Goal: Task Accomplishment & Management: Complete application form

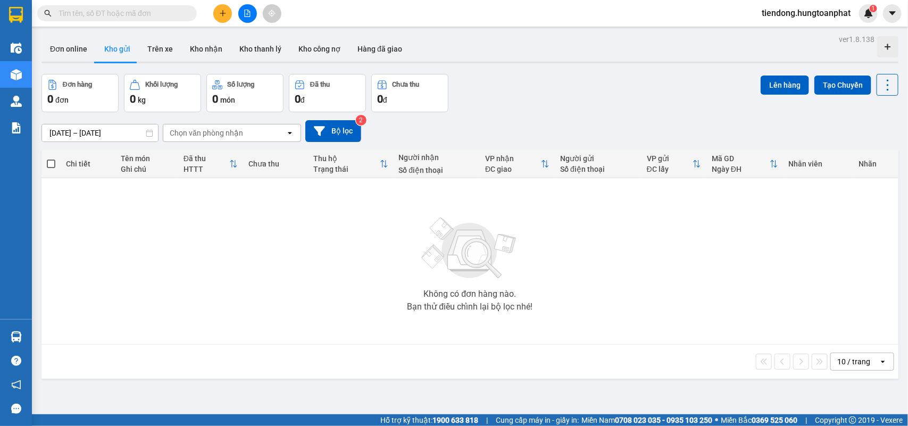
click at [244, 12] on icon "file-add" at bounding box center [247, 13] width 7 height 7
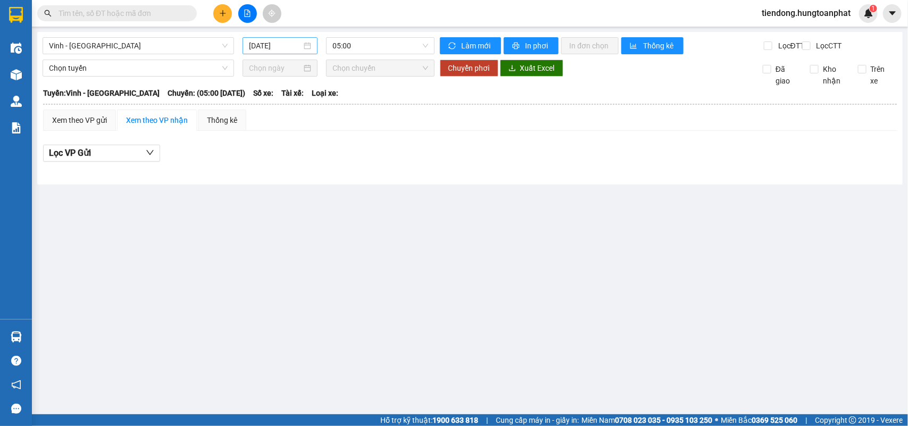
click at [261, 46] on input "[DATE]" at bounding box center [275, 46] width 53 height 12
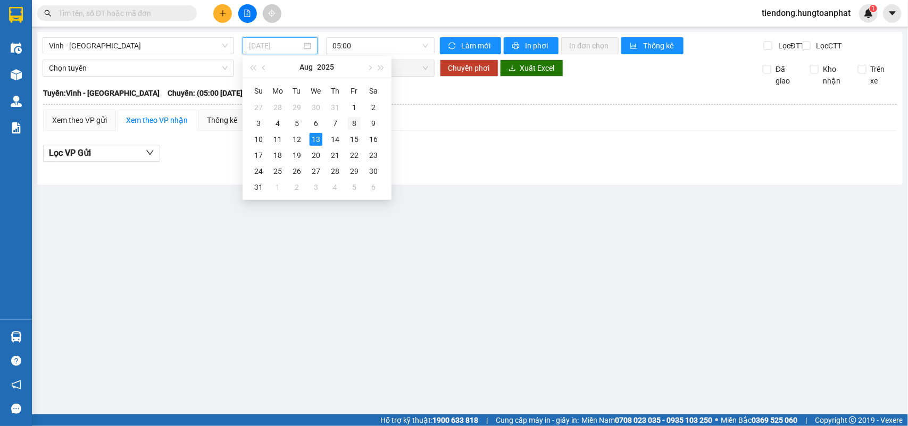
click at [356, 123] on div "8" at bounding box center [354, 123] width 13 height 13
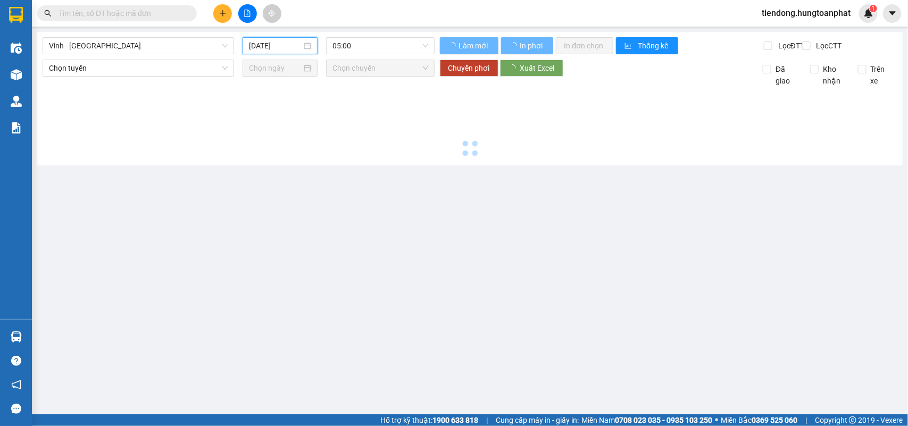
type input "[DATE]"
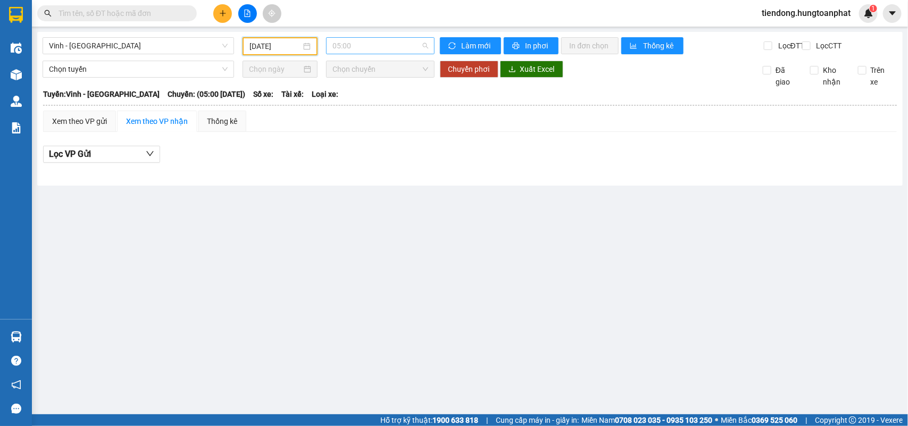
click at [376, 41] on span "05:00" at bounding box center [379, 46] width 95 height 16
click at [369, 104] on div "09:00 - 38F-007.02" at bounding box center [373, 101] width 83 height 12
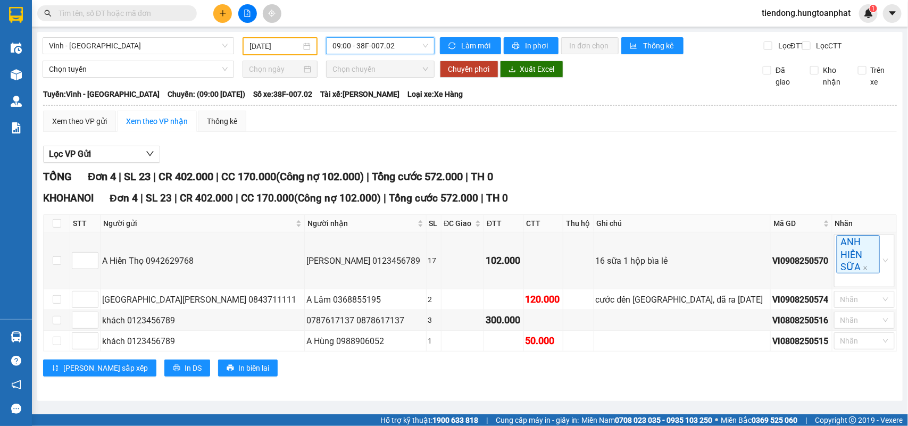
scroll to position [3, 0]
drag, startPoint x: 746, startPoint y: 325, endPoint x: 817, endPoint y: 326, distance: 70.7
click at [817, 326] on tr "khách 0123456789 0787617137 0878617137 3 300.000 VI0808250516 Nhãn" at bounding box center [470, 320] width 853 height 21
copy div "VI0808250516"
click at [122, 14] on input "text" at bounding box center [122, 13] width 126 height 12
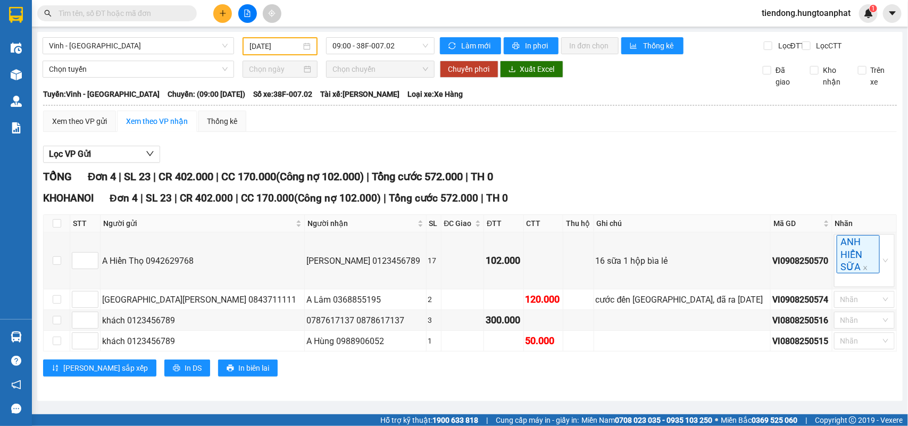
paste input "VI0808250516"
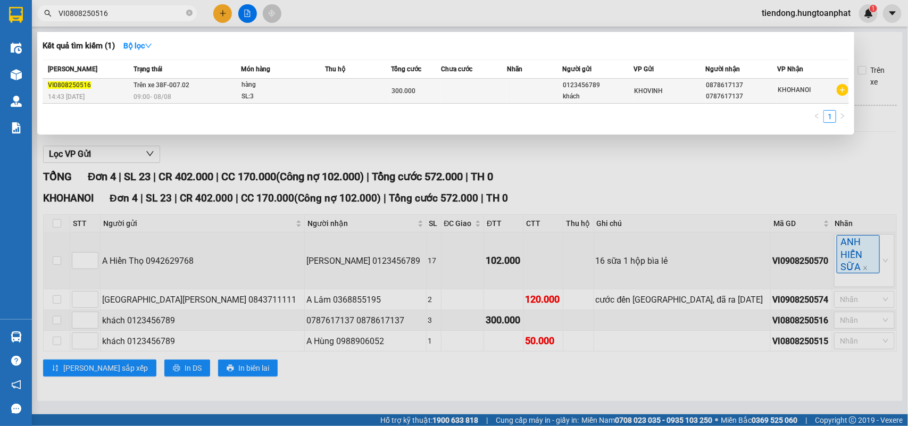
type input "VI0808250516"
click at [69, 82] on span "VI0808250516" at bounding box center [69, 84] width 43 height 7
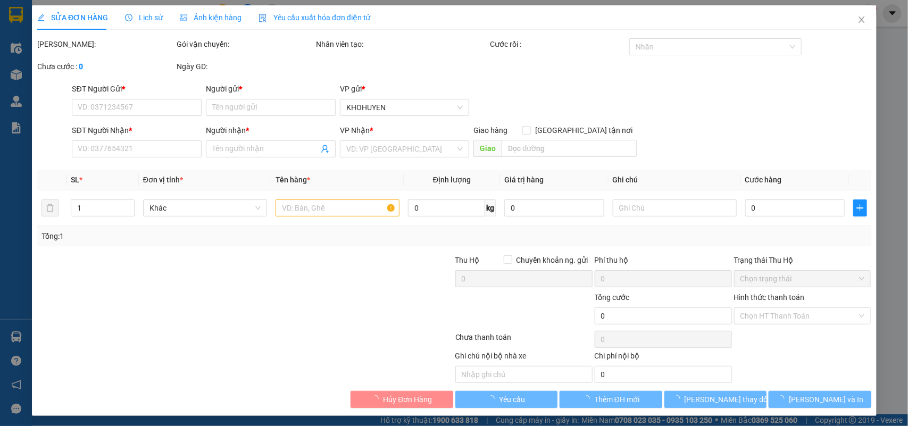
type input "0123456789"
type input "khách"
type input "0878617137"
type input "0787617137"
type input "300.000"
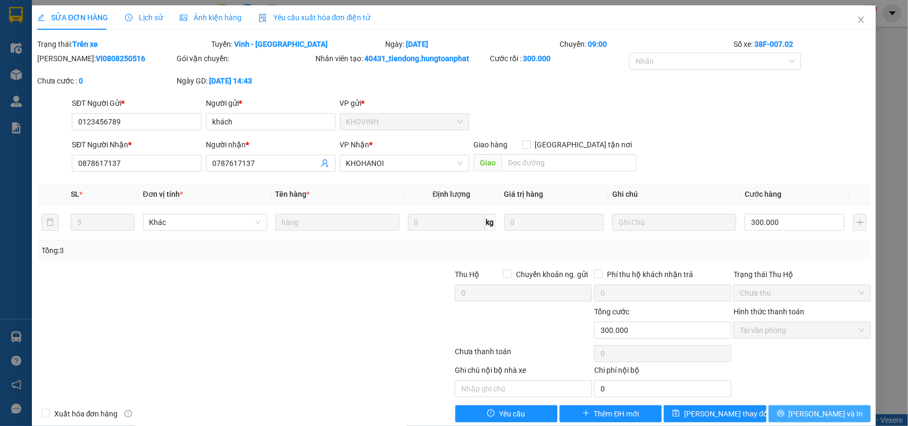
click at [812, 418] on span "[PERSON_NAME] và In" at bounding box center [826, 414] width 74 height 12
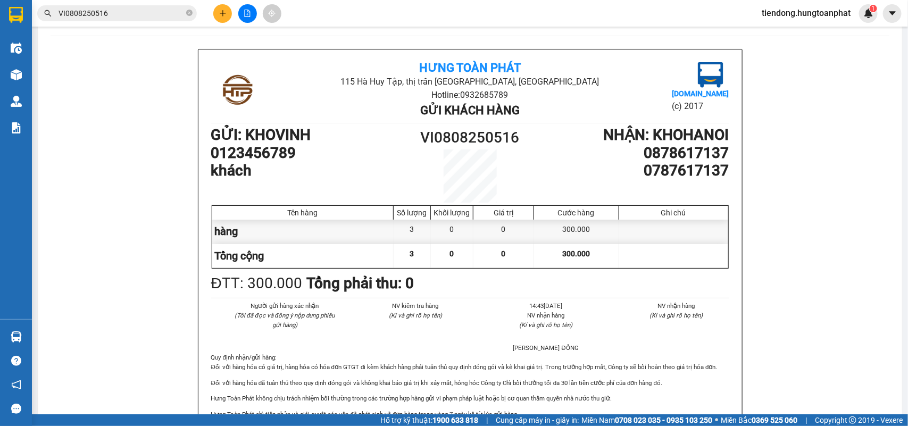
scroll to position [59, 0]
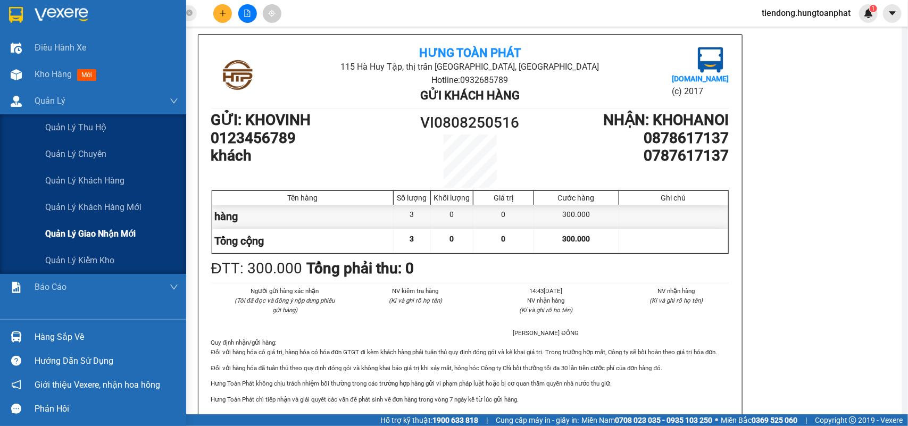
click at [89, 233] on span "Quản lý giao nhận mới" at bounding box center [90, 233] width 90 height 13
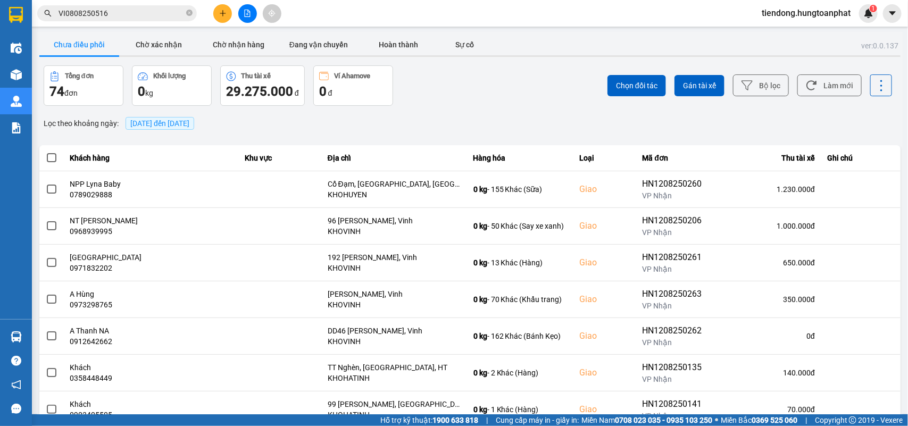
click at [131, 14] on input "VI0808250516" at bounding box center [122, 13] width 126 height 12
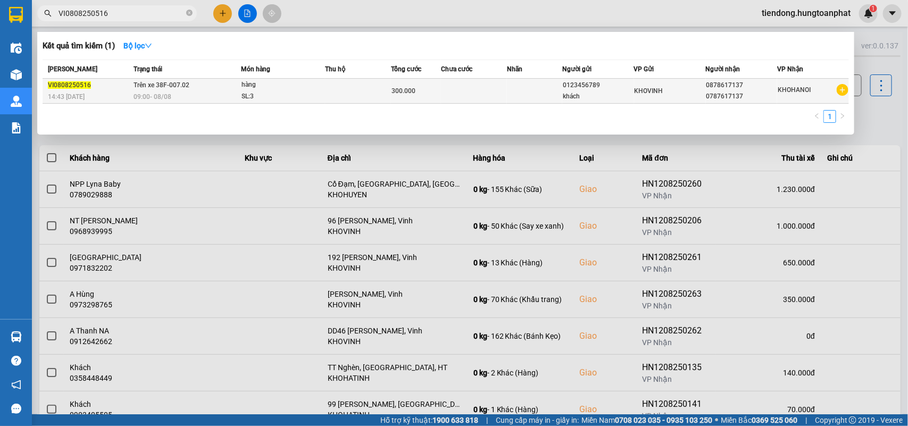
click at [68, 86] on span "VI0808250516" at bounding box center [69, 84] width 43 height 7
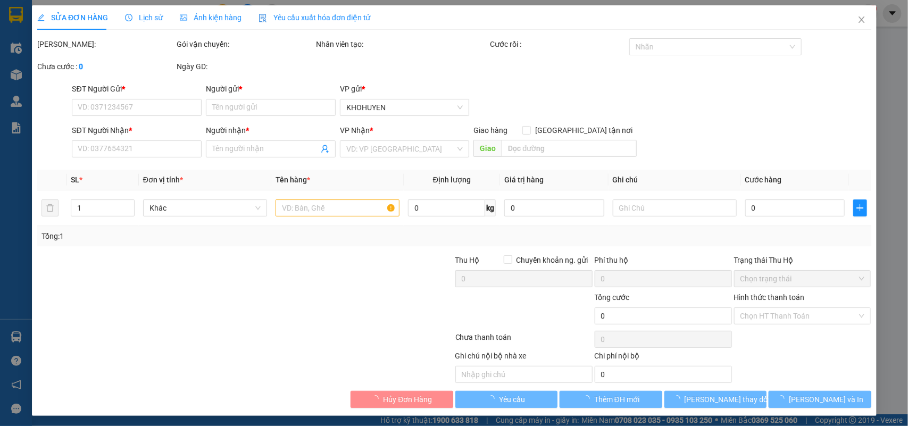
type input "0123456789"
type input "khách"
type input "0878617137"
type input "0787617137"
type input "300.000"
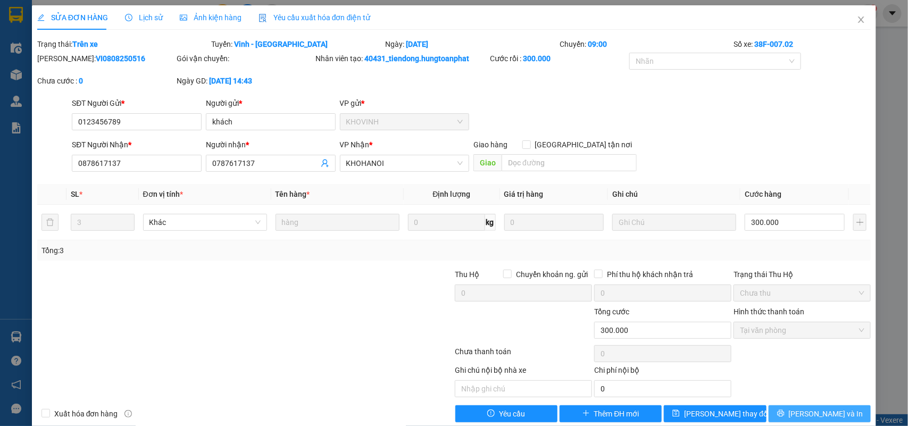
click at [825, 412] on span "[PERSON_NAME] và In" at bounding box center [826, 414] width 74 height 12
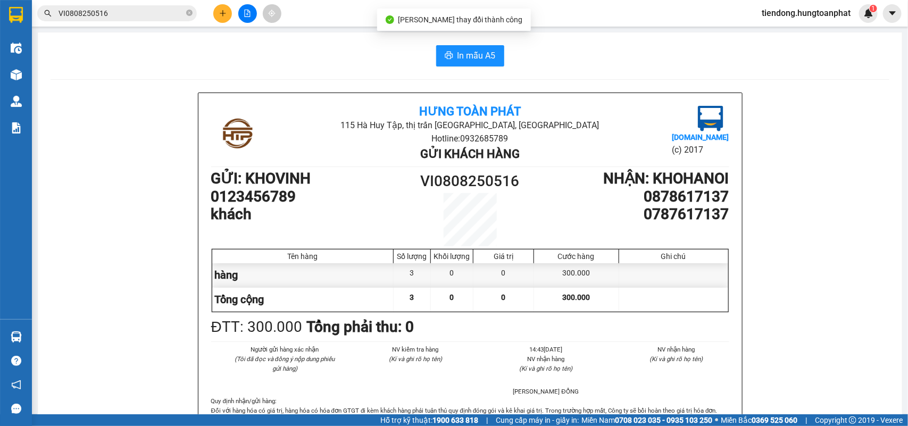
click at [140, 17] on input "VI0808250516" at bounding box center [122, 13] width 126 height 12
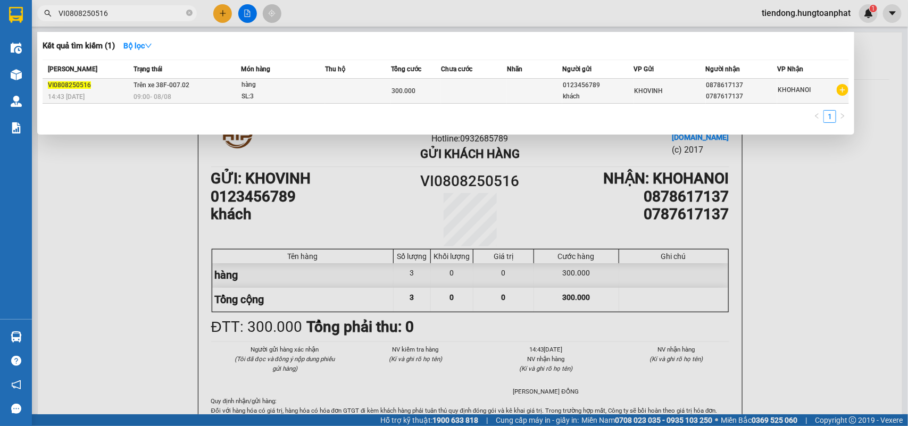
click at [848, 88] on icon "plus-circle" at bounding box center [843, 90] width 12 height 12
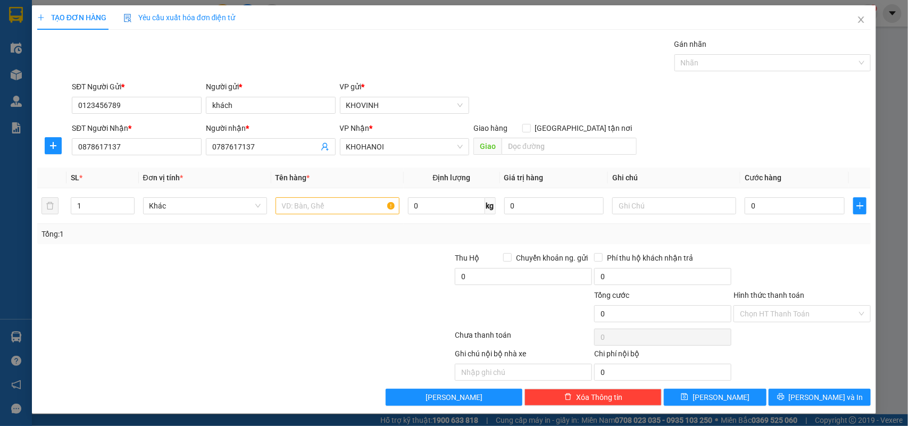
scroll to position [2, 0]
click at [857, 17] on icon "close" at bounding box center [861, 19] width 9 height 9
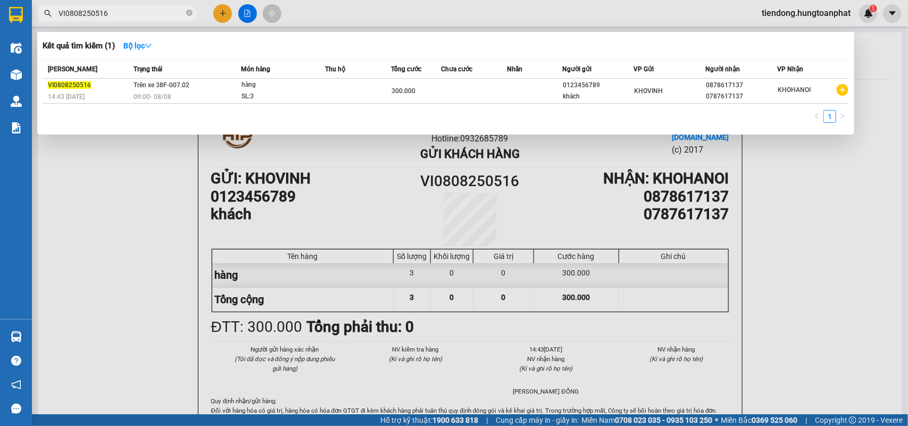
click at [825, 226] on div at bounding box center [454, 213] width 908 height 426
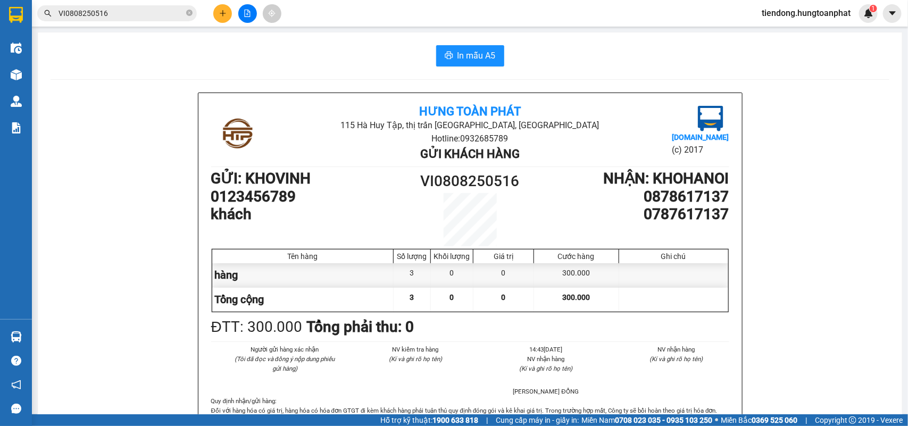
drag, startPoint x: 728, startPoint y: 3, endPoint x: 513, endPoint y: 7, distance: 214.4
click at [728, 3] on div "Kết quả tìm kiếm ( 1 ) Bộ lọc Mã ĐH Trạng thái Món hàng Thu hộ Tổng cước Chưa c…" at bounding box center [454, 13] width 908 height 27
